Goal: Find specific page/section: Find specific page/section

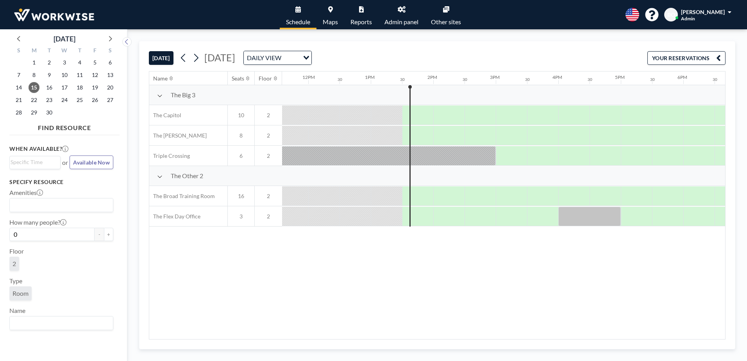
scroll to position [0, 781]
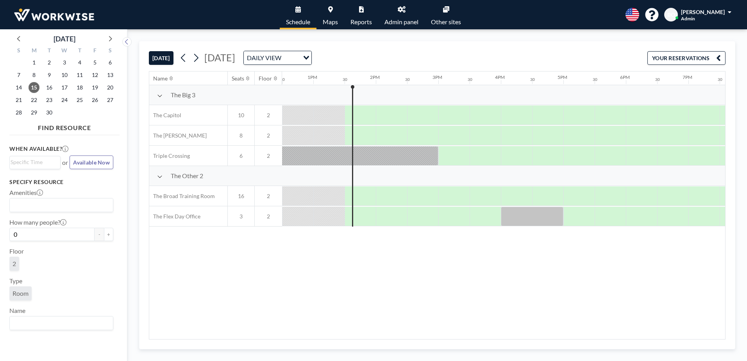
click at [401, 14] on link "Admin panel" at bounding box center [401, 14] width 46 height 29
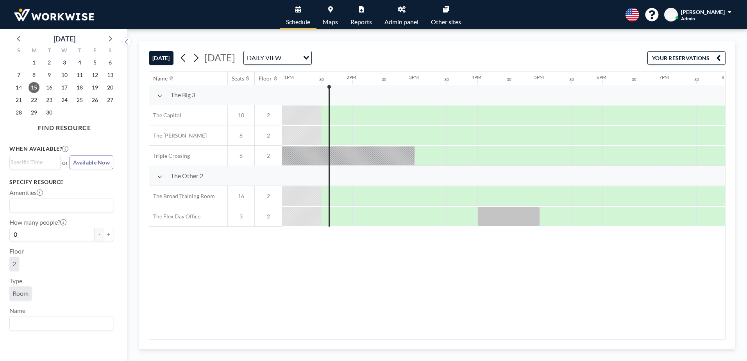
scroll to position [0, 812]
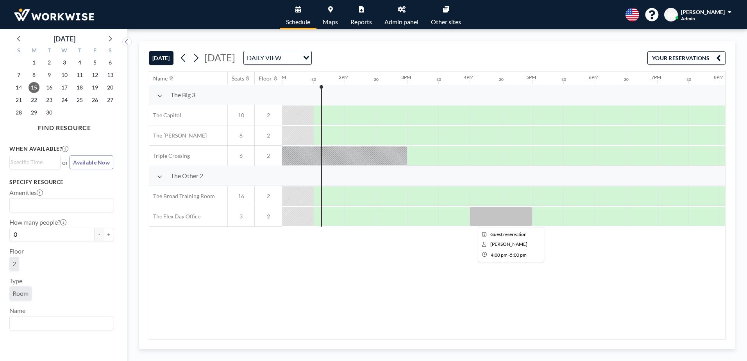
click at [493, 214] on div at bounding box center [500, 217] width 62 height 20
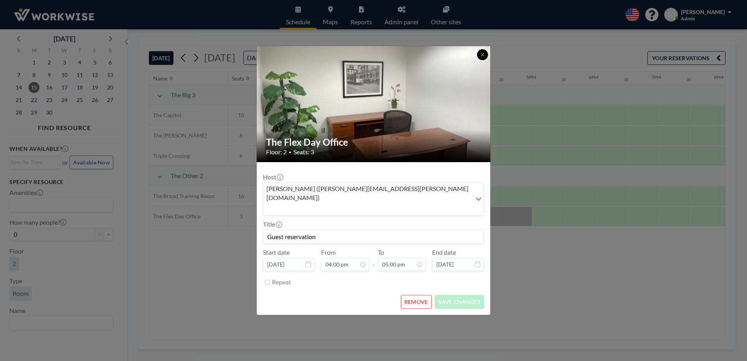
click at [481, 57] on icon at bounding box center [482, 54] width 5 height 5
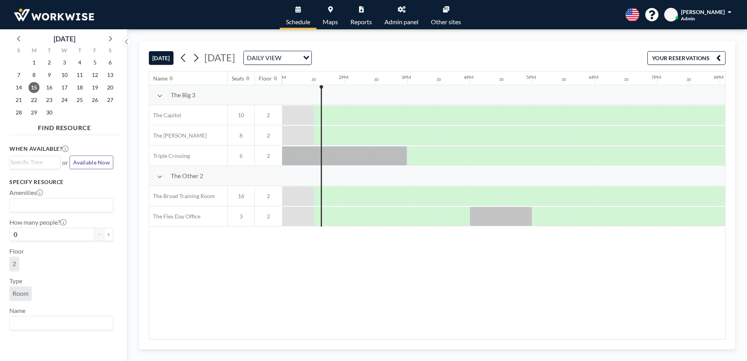
click at [395, 17] on link "Admin panel" at bounding box center [401, 14] width 46 height 29
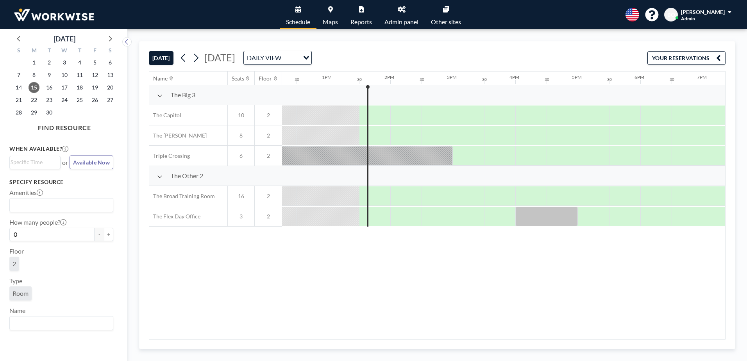
scroll to position [0, 812]
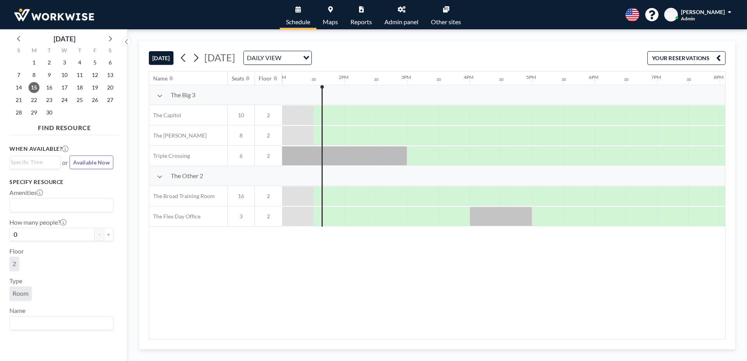
click at [404, 8] on icon at bounding box center [402, 9] width 8 height 6
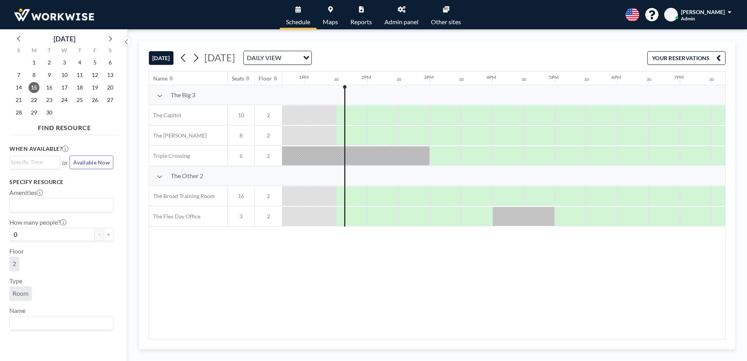
scroll to position [0, 812]
